Goal: Information Seeking & Learning: Learn about a topic

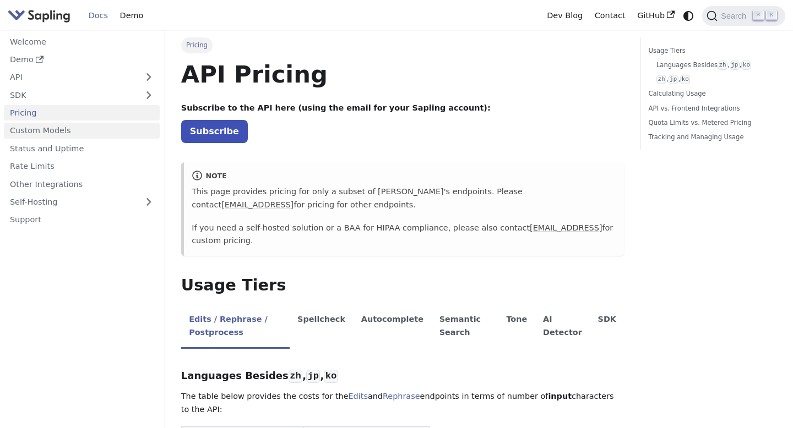
click at [110, 128] on link "Custom Models" at bounding box center [82, 131] width 156 height 16
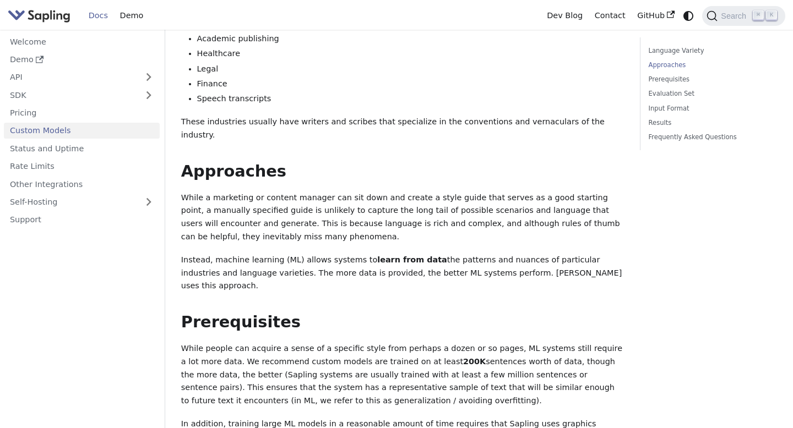
scroll to position [361, 0]
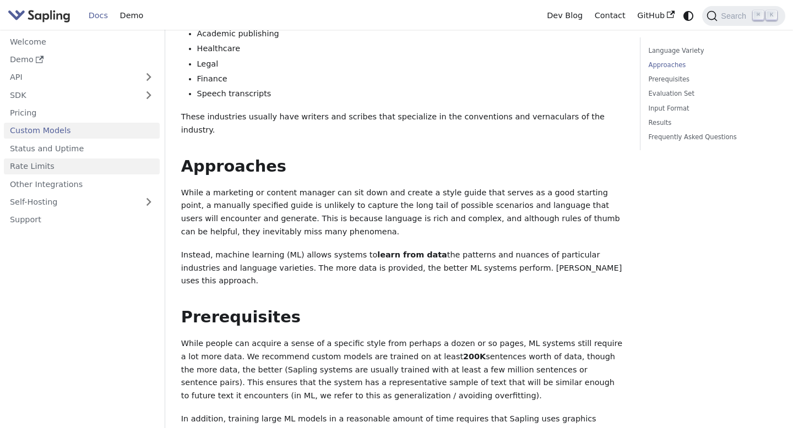
click at [87, 171] on link "Rate Limits" at bounding box center [82, 167] width 156 height 16
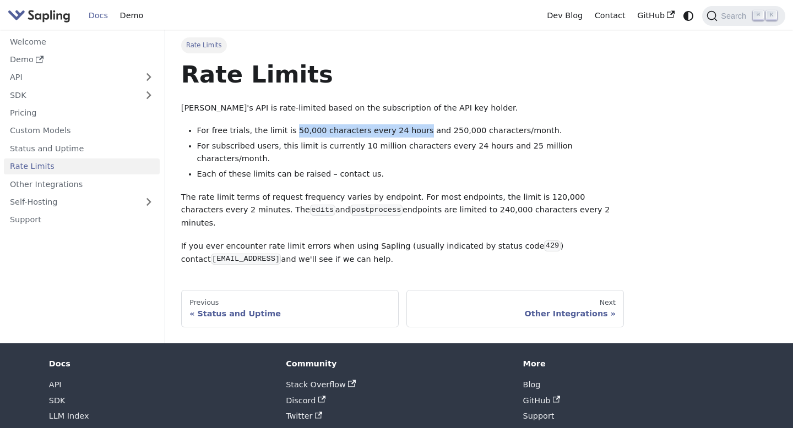
drag, startPoint x: 290, startPoint y: 129, endPoint x: 413, endPoint y: 129, distance: 122.8
click at [413, 129] on li "For free trials, the limit is 50,000 characters every 24 hours and 250,000 char…" at bounding box center [410, 130] width 427 height 13
drag, startPoint x: 248, startPoint y: 111, endPoint x: 384, endPoint y: 110, distance: 136.6
click at [384, 110] on p "[PERSON_NAME]'s API is rate-limited based on the subscription of the API key ho…" at bounding box center [402, 108] width 443 height 13
click at [422, 104] on p "[PERSON_NAME]'s API is rate-limited based on the subscription of the API key ho…" at bounding box center [402, 108] width 443 height 13
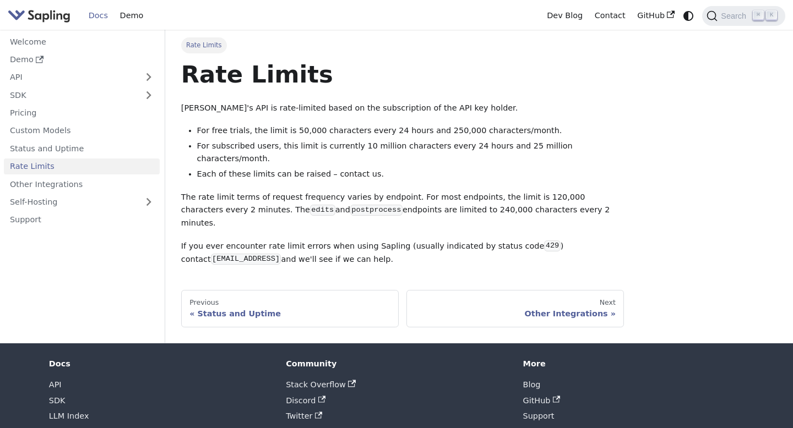
drag, startPoint x: 252, startPoint y: 147, endPoint x: 333, endPoint y: 147, distance: 80.9
click at [333, 147] on li "For subscribed users, this limit is currently 10 million characters every 24 ho…" at bounding box center [410, 153] width 427 height 26
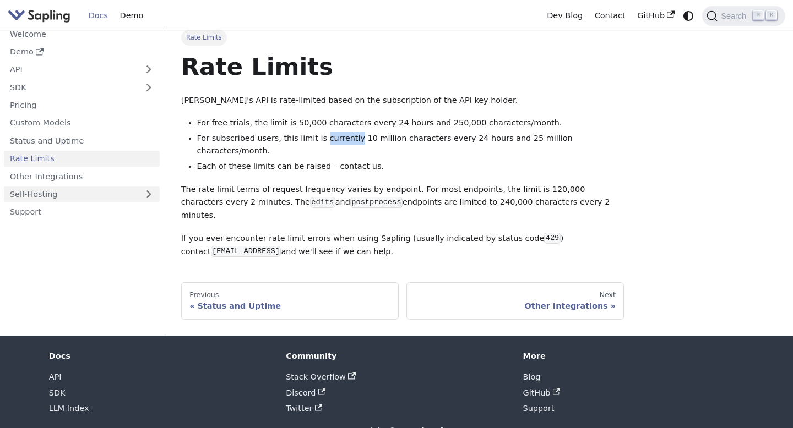
click at [102, 195] on link "Self-Hosting" at bounding box center [82, 195] width 156 height 16
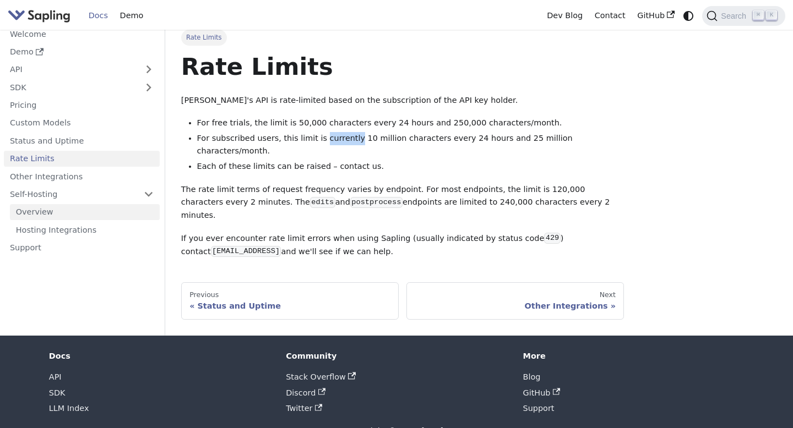
click at [112, 210] on link "Overview" at bounding box center [85, 212] width 150 height 16
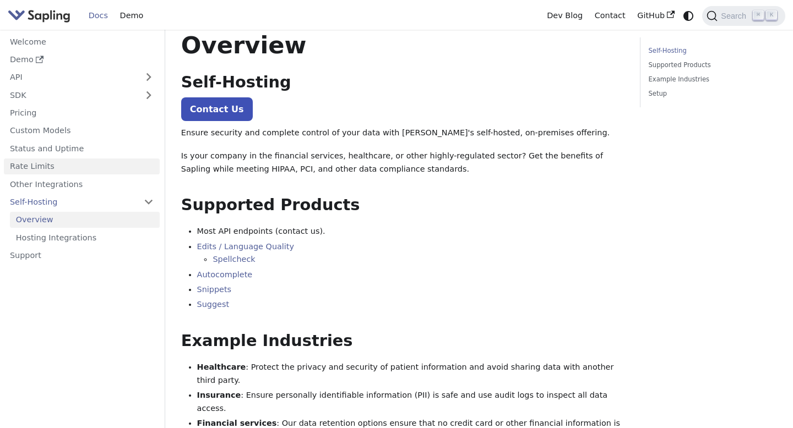
scroll to position [27, 0]
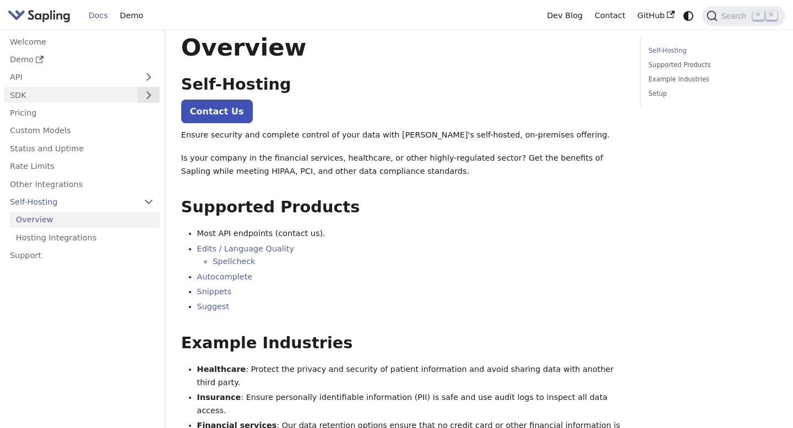
click at [155, 99] on button "Expand sidebar category 'SDK'" at bounding box center [149, 95] width 22 height 16
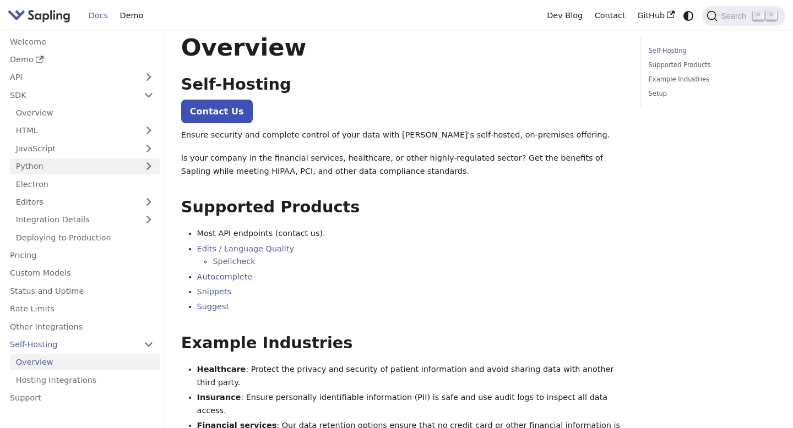
click at [151, 164] on link "Python" at bounding box center [85, 167] width 150 height 16
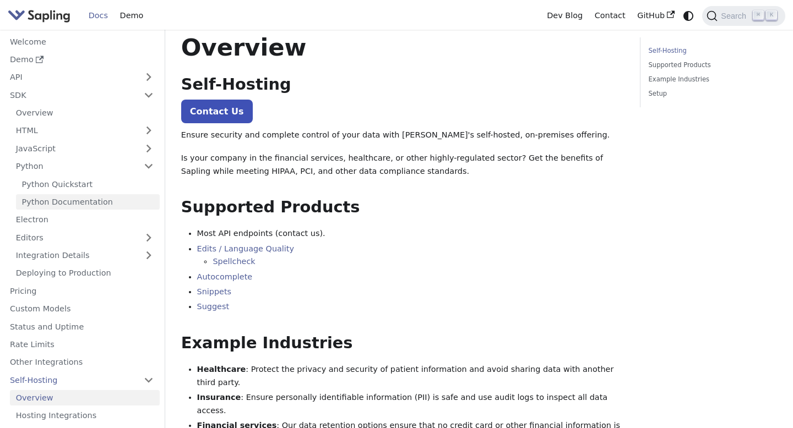
click at [146, 203] on link "Python Documentation" at bounding box center [88, 202] width 144 height 16
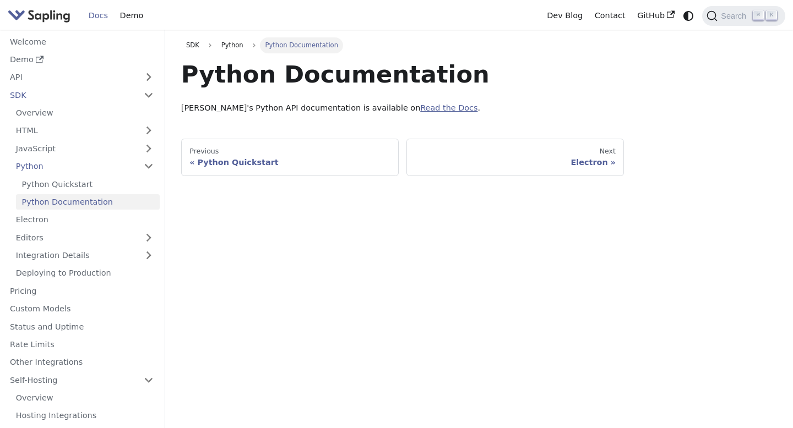
click at [420, 108] on link "Read the Docs" at bounding box center [448, 108] width 57 height 9
